Goal: Transaction & Acquisition: Purchase product/service

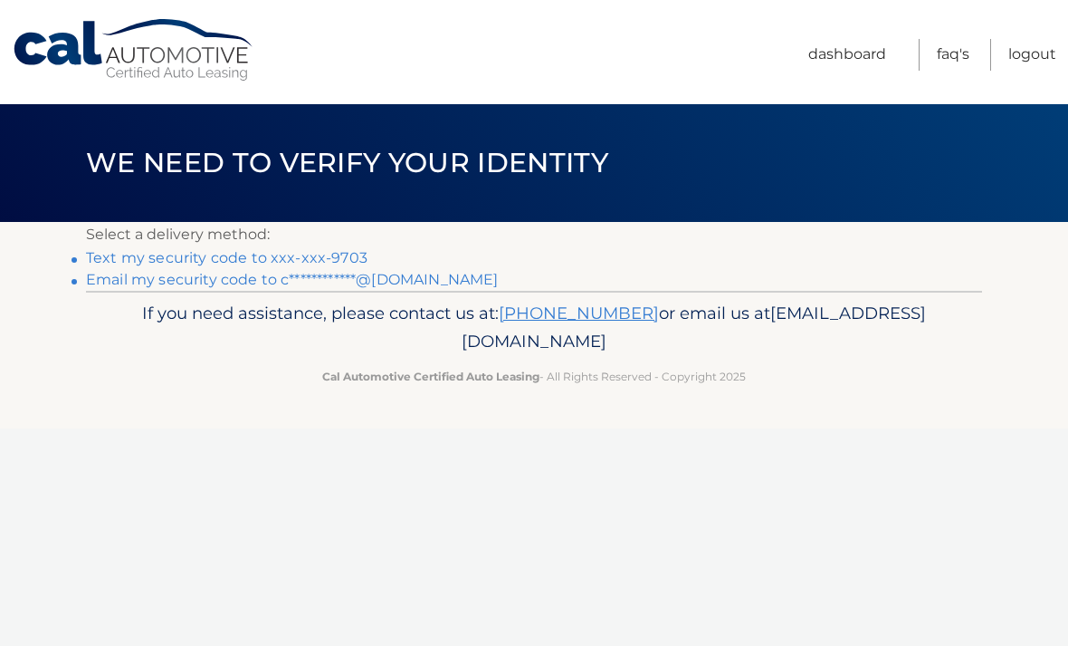
click at [174, 262] on link "Text my security code to xxx-xxx-9703" at bounding box center [227, 257] width 282 height 17
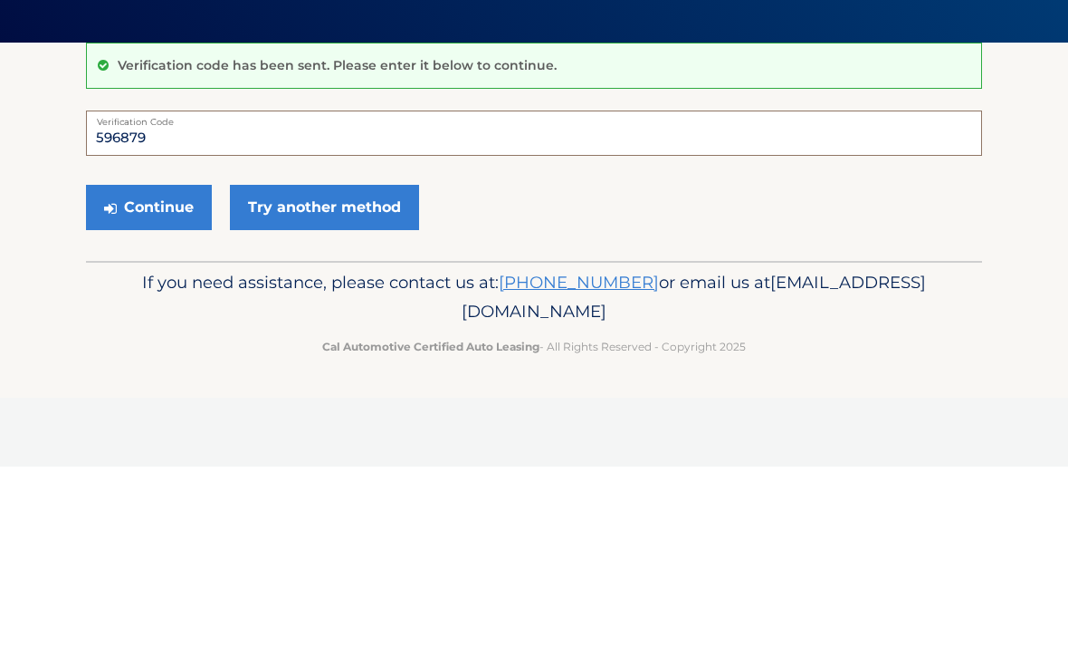
type input "596879"
click at [178, 364] on button "Continue" at bounding box center [149, 386] width 126 height 45
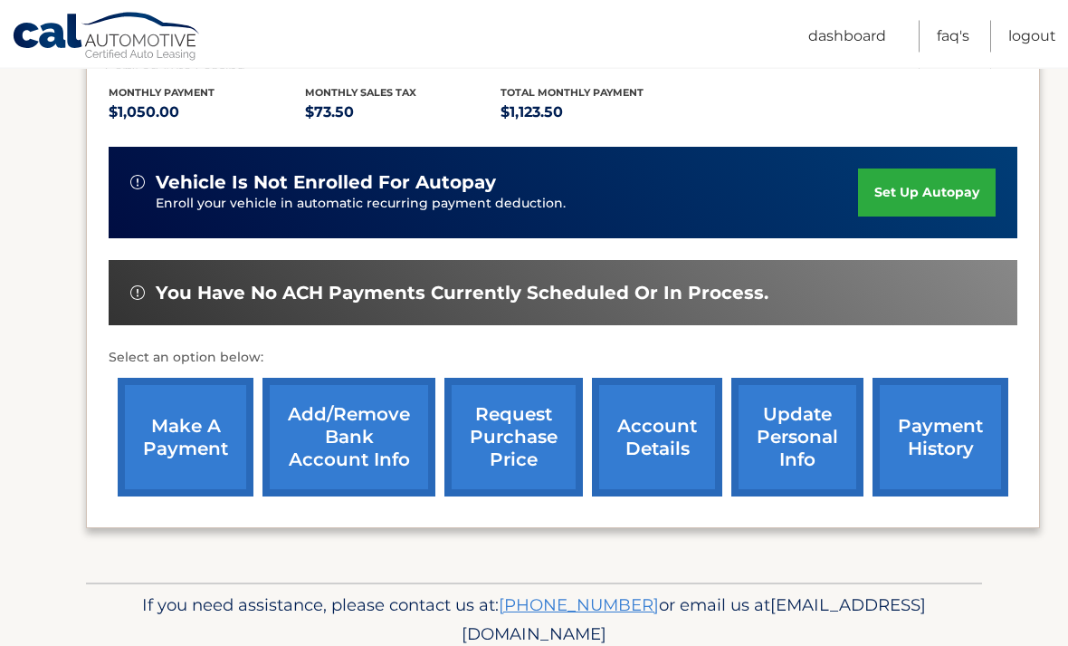
scroll to position [415, 0]
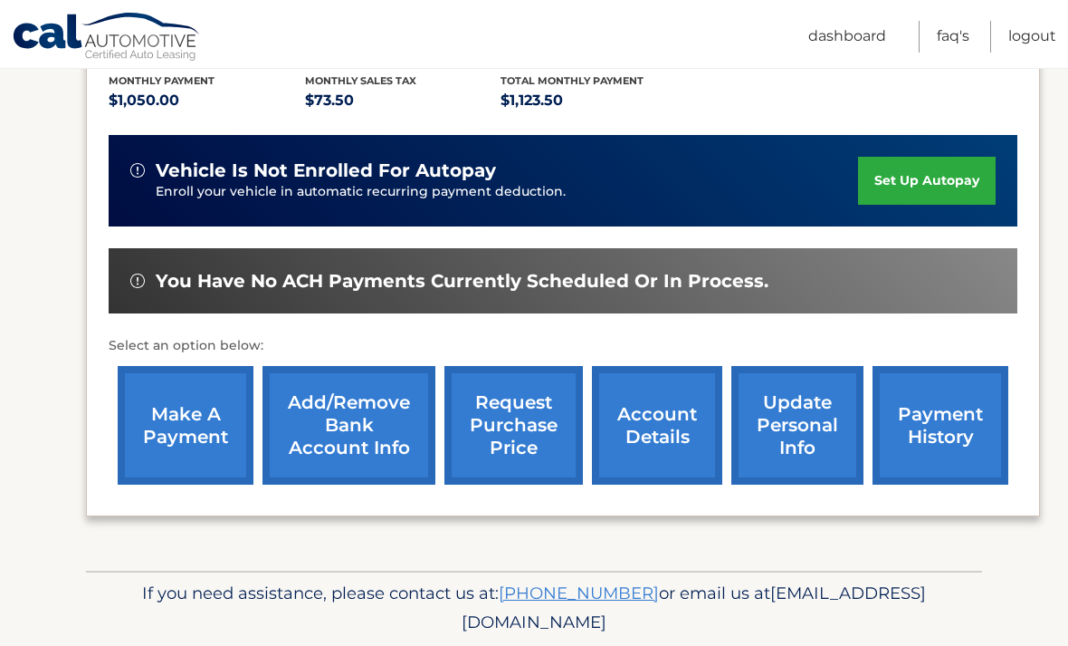
click at [192, 404] on link "make a payment" at bounding box center [186, 425] width 136 height 119
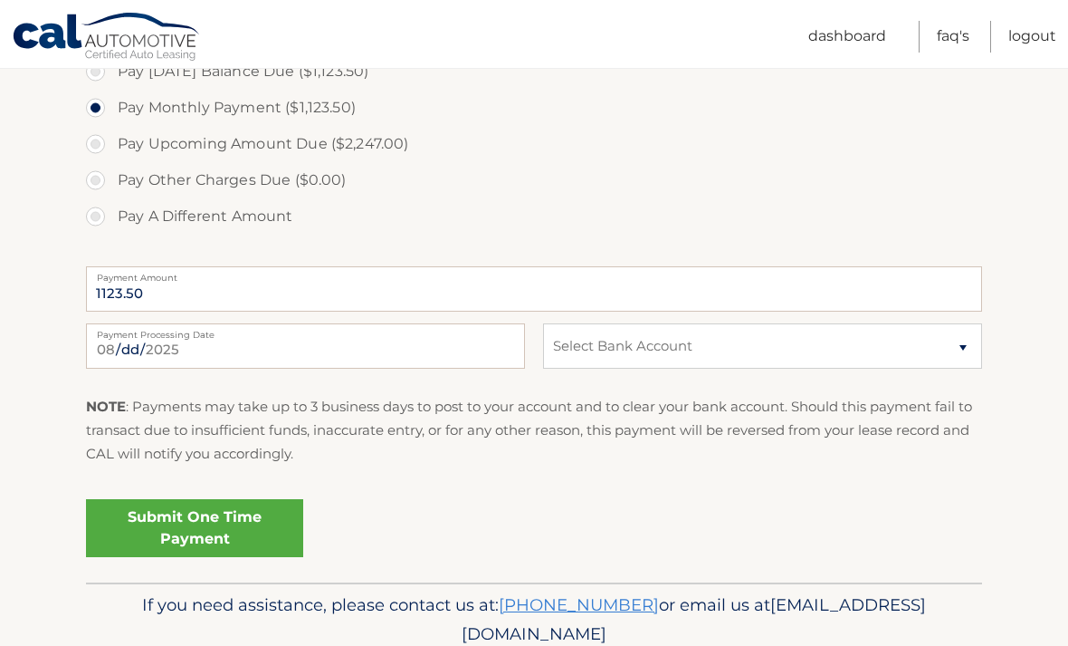
scroll to position [707, 0]
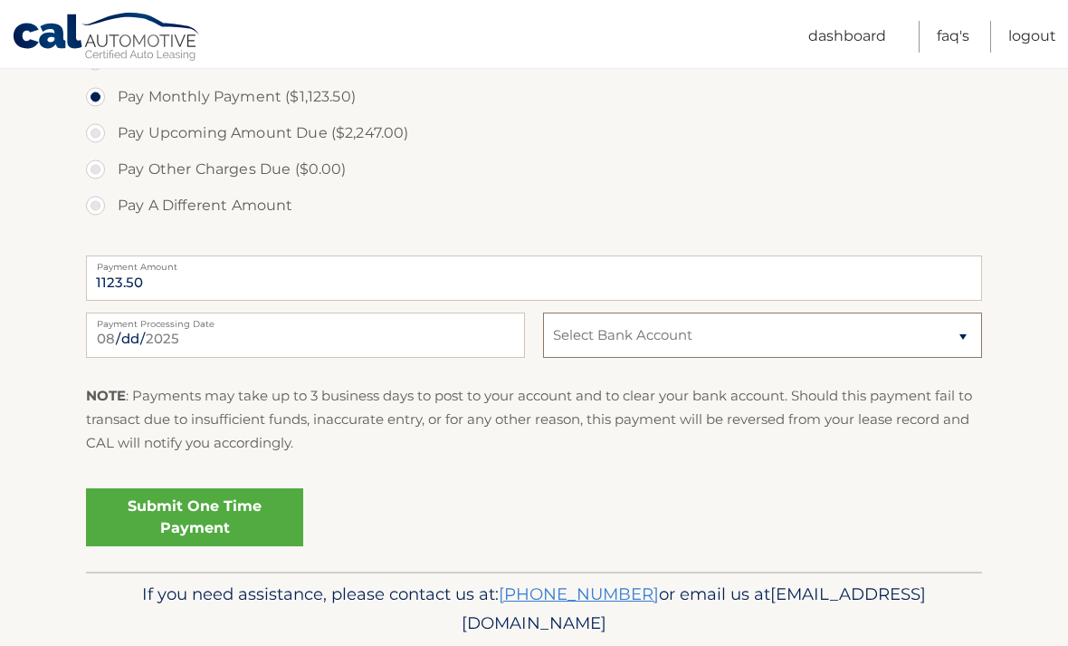
click at [952, 331] on select "Select Bank Account Checking JPMORGAN CHASE BANK, NA *****9628 Checking PNC BAN…" at bounding box center [762, 334] width 439 height 45
select select "N2RlZGJiZjktYjU1ZC00ZGI5LWIwZTItN2Y5OTM0ZTVhNTZi"
click at [177, 511] on link "Submit One Time Payment" at bounding box center [194, 517] width 217 height 58
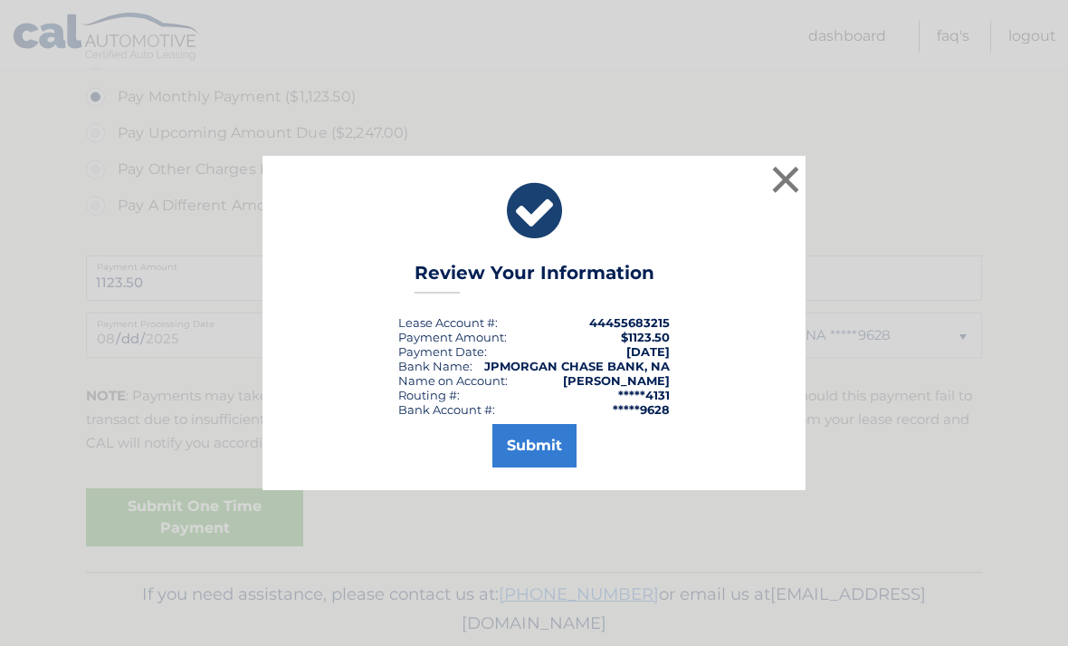
click at [564, 467] on button "Submit" at bounding box center [535, 445] width 84 height 43
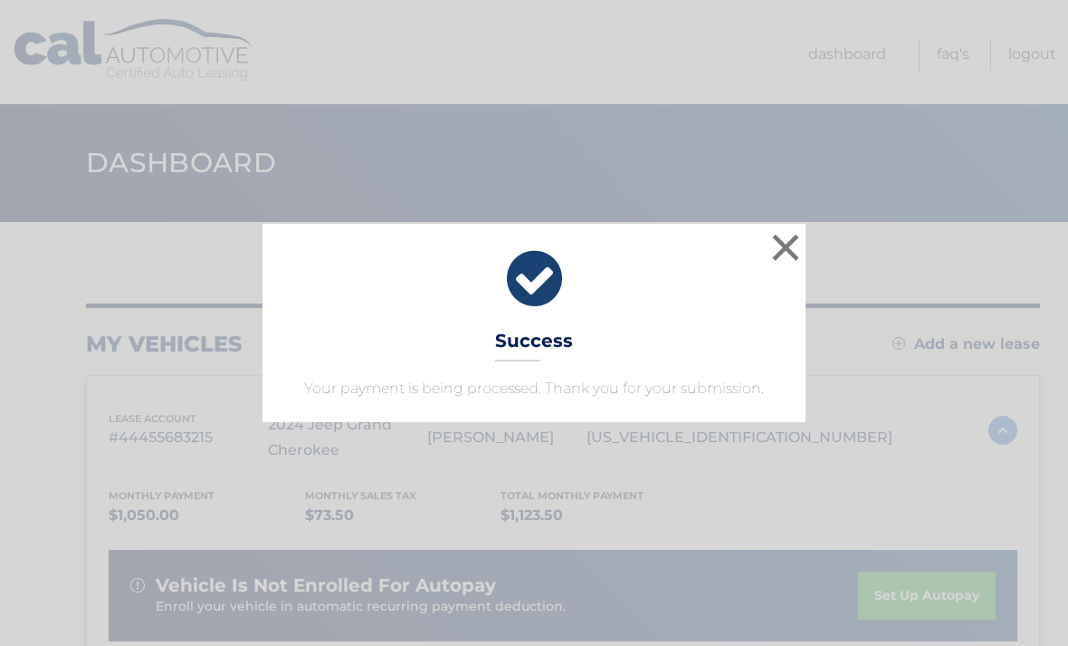
click at [793, 244] on button "×" at bounding box center [786, 247] width 36 height 36
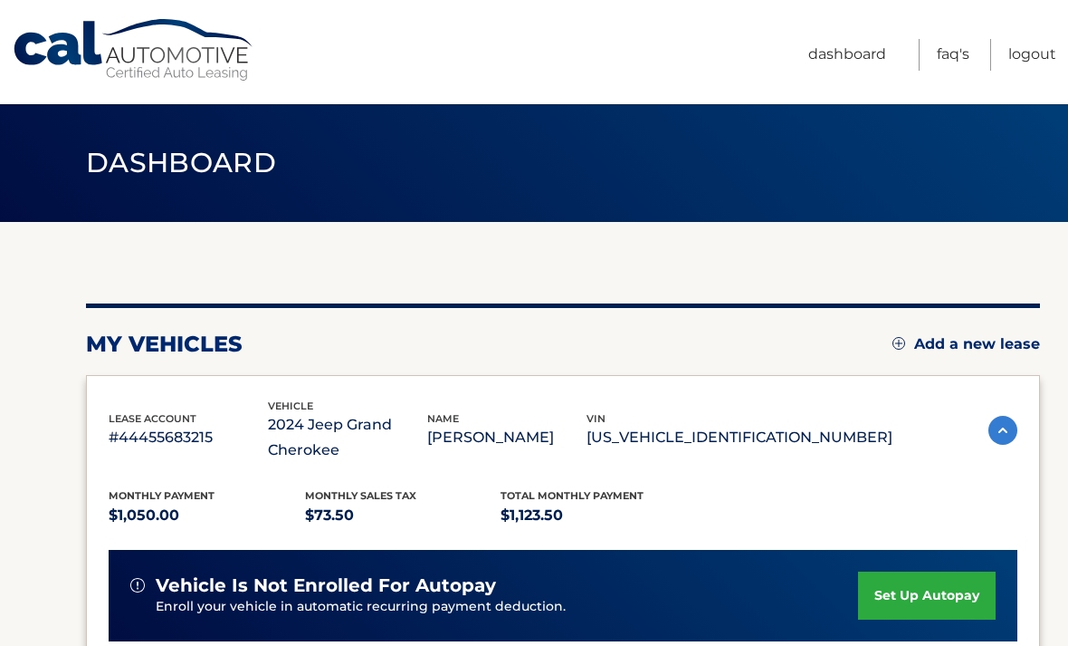
click at [848, 59] on link "Dashboard" at bounding box center [848, 55] width 78 height 32
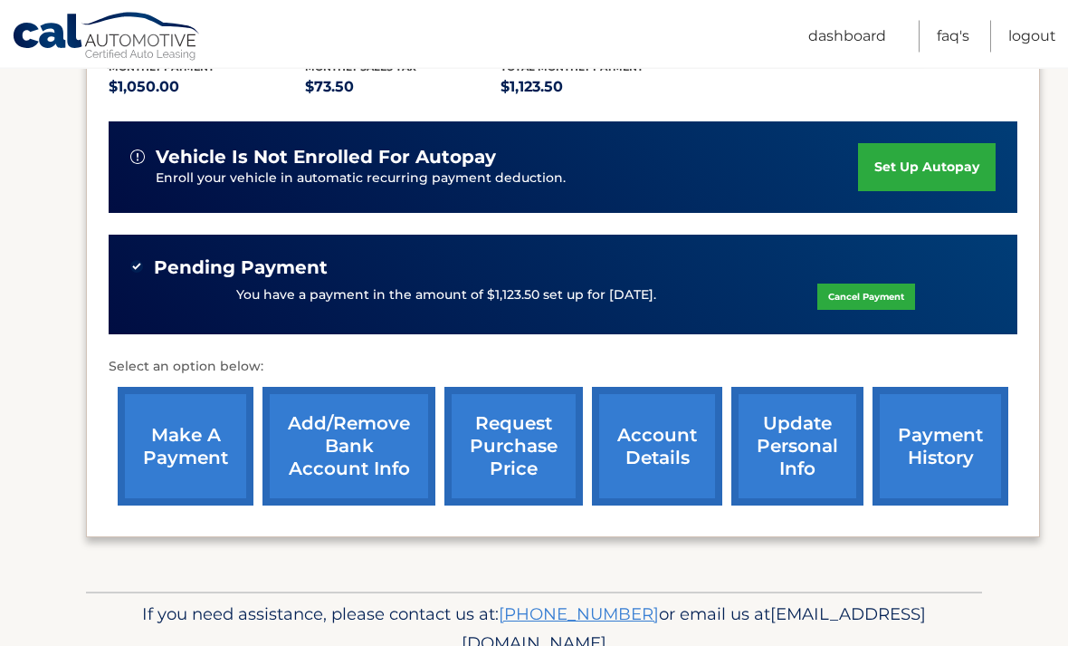
scroll to position [448, 0]
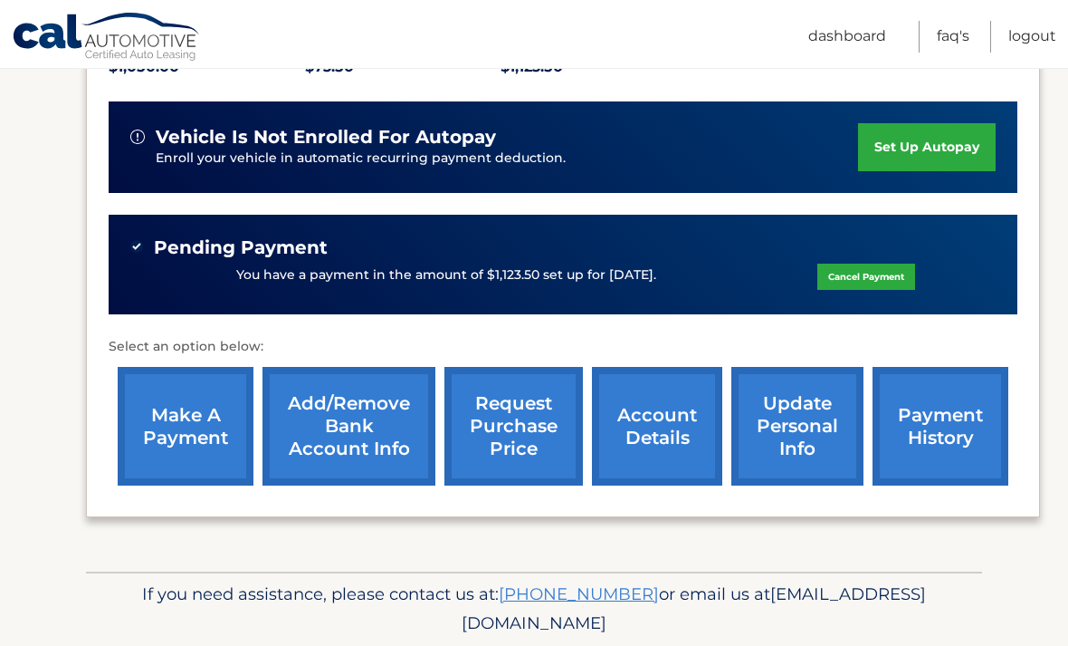
click at [939, 413] on link "payment history" at bounding box center [941, 426] width 136 height 119
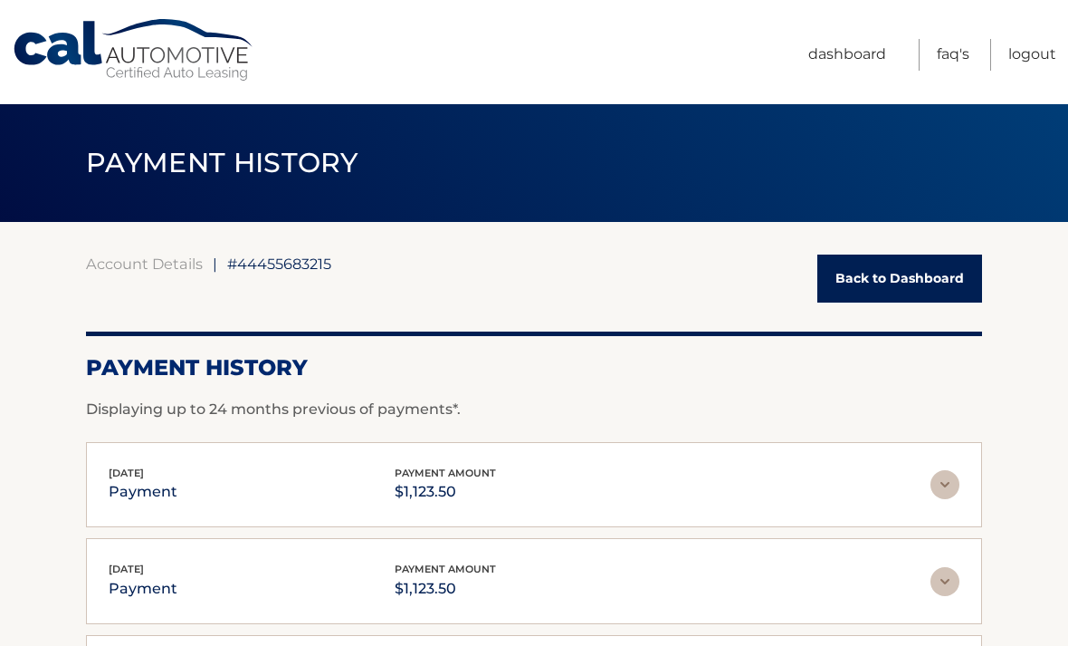
click at [1022, 62] on link "Logout" at bounding box center [1033, 55] width 48 height 32
